Goal: Check status: Check status

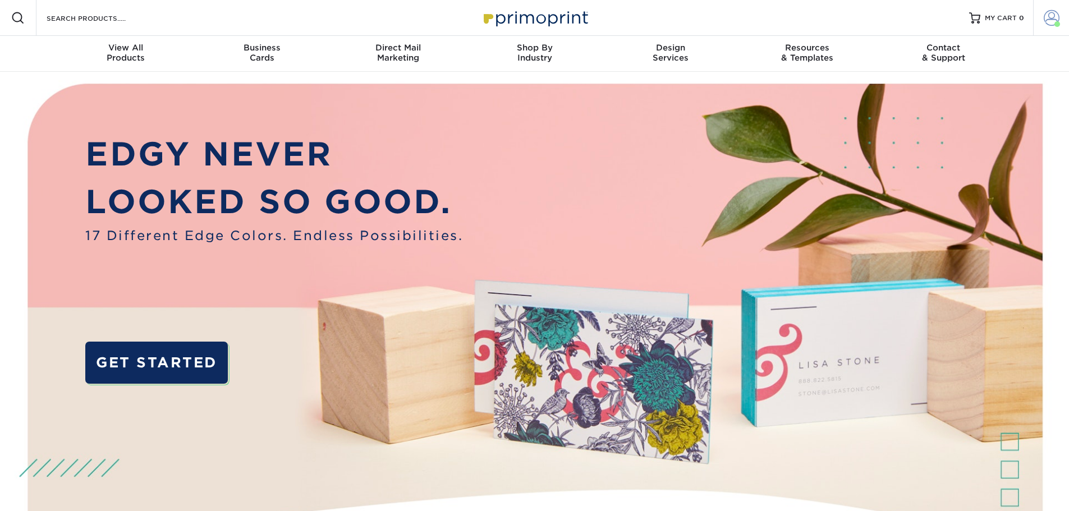
click at [1049, 21] on span at bounding box center [1052, 18] width 16 height 16
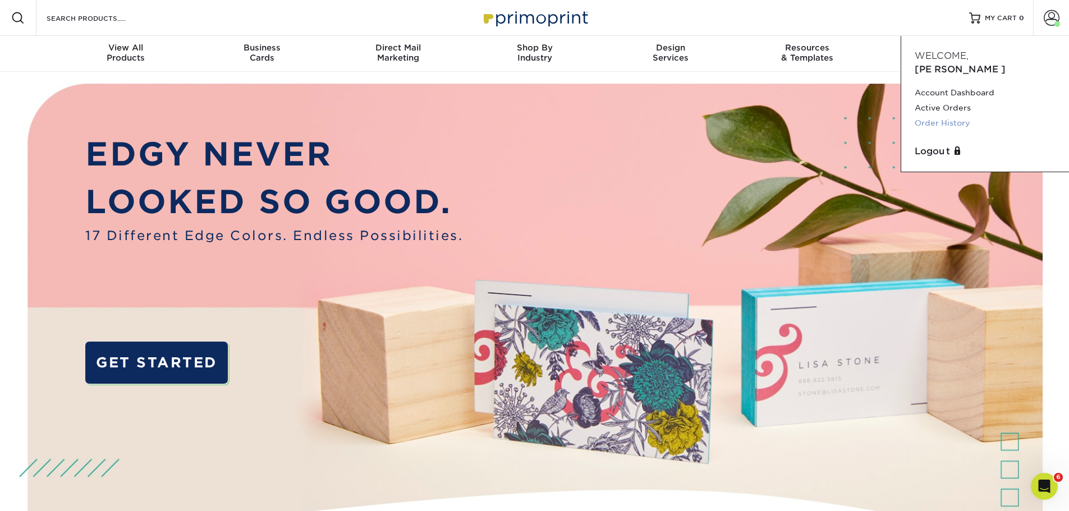
click at [955, 116] on link "Order History" at bounding box center [985, 123] width 141 height 15
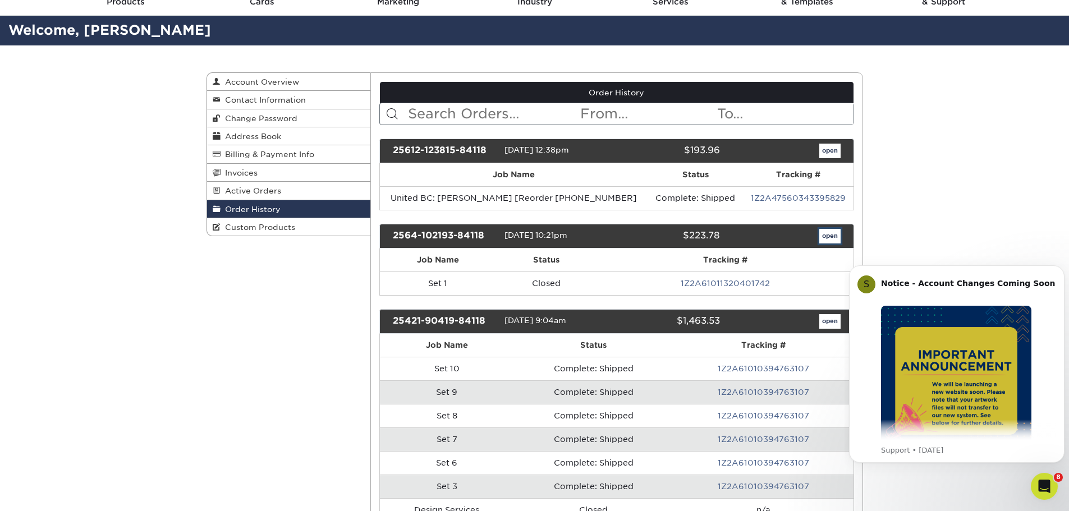
click at [825, 234] on link "open" at bounding box center [830, 236] width 21 height 15
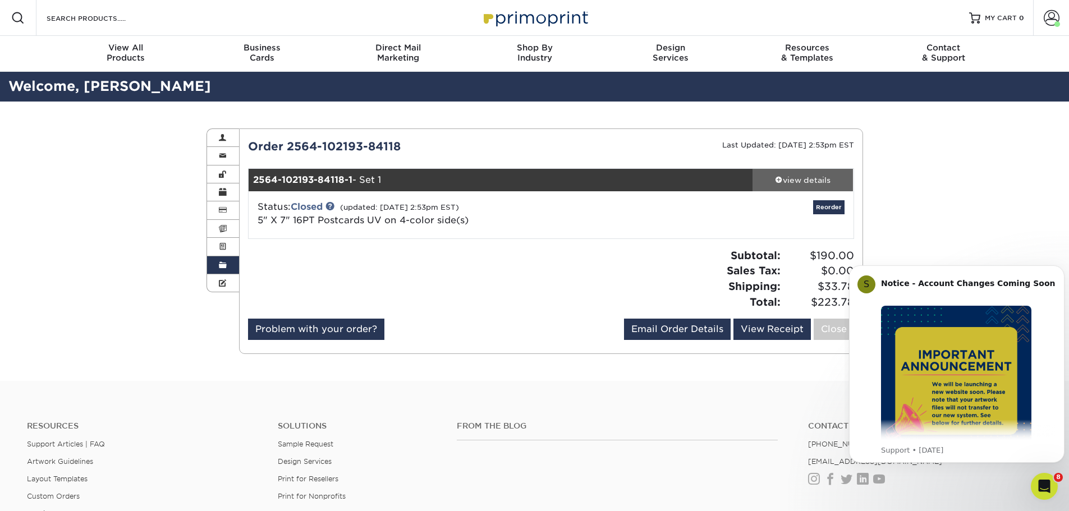
click at [796, 182] on div "view details" at bounding box center [803, 180] width 101 height 11
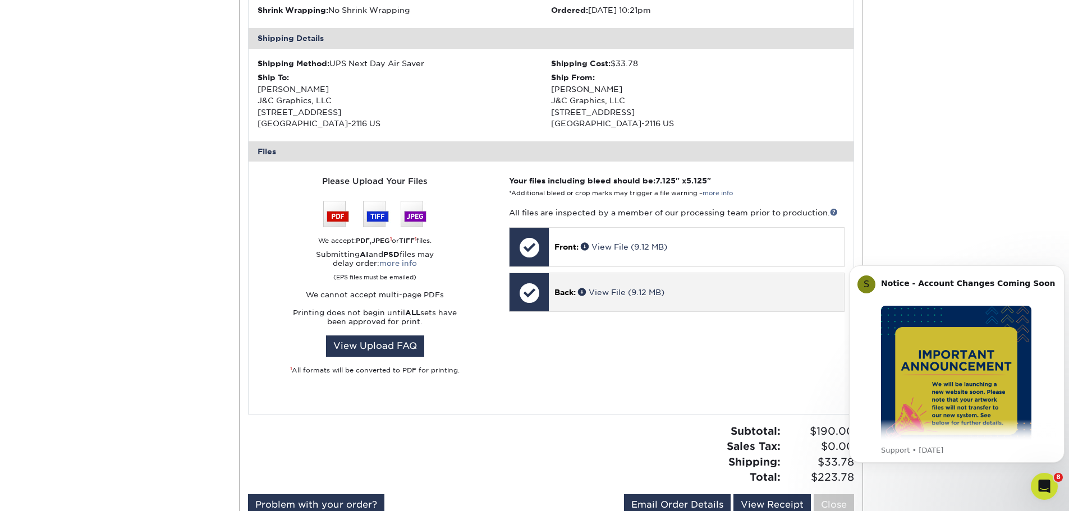
scroll to position [337, 0]
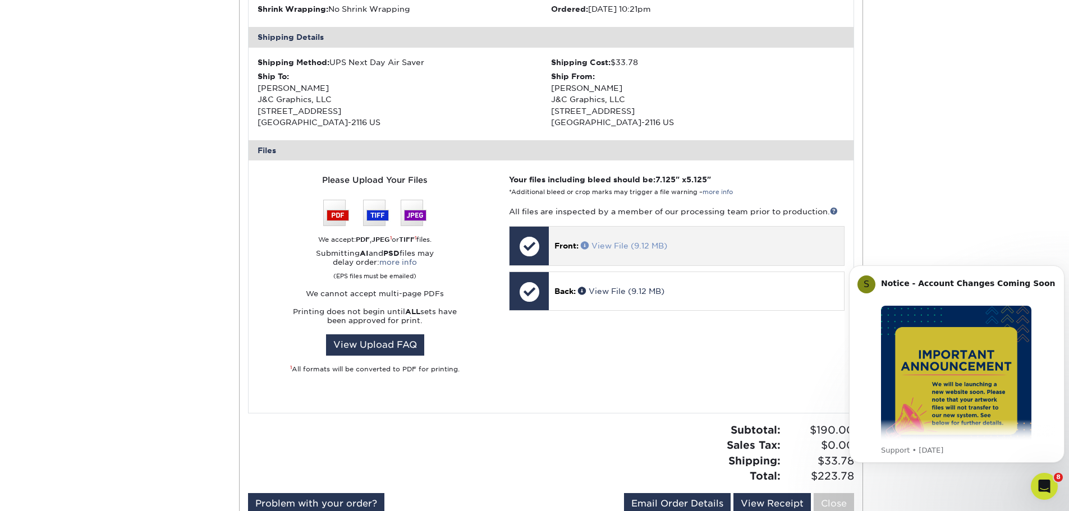
click at [659, 245] on link "View File (9.12 MB)" at bounding box center [624, 245] width 86 height 9
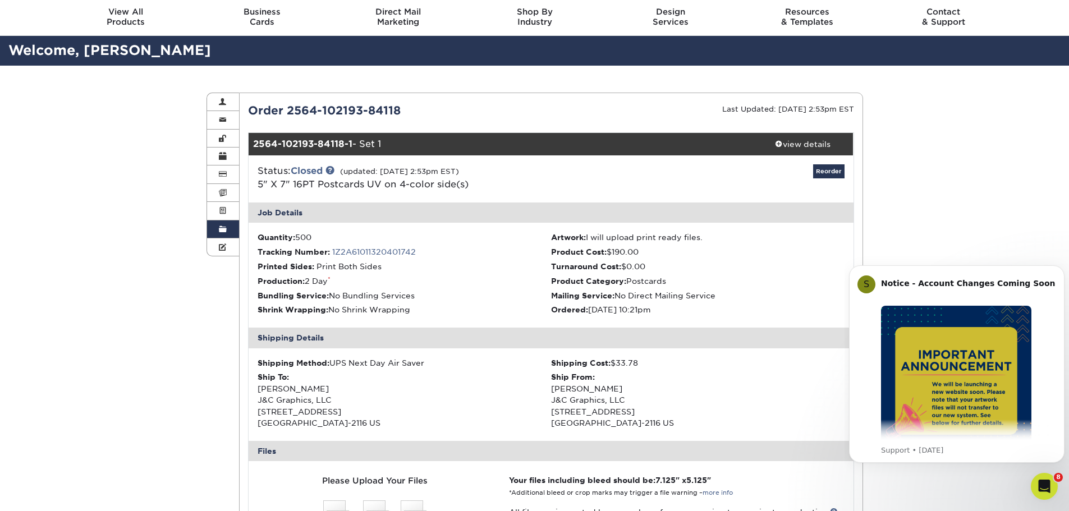
scroll to position [56, 0]
